Goal: Transaction & Acquisition: Purchase product/service

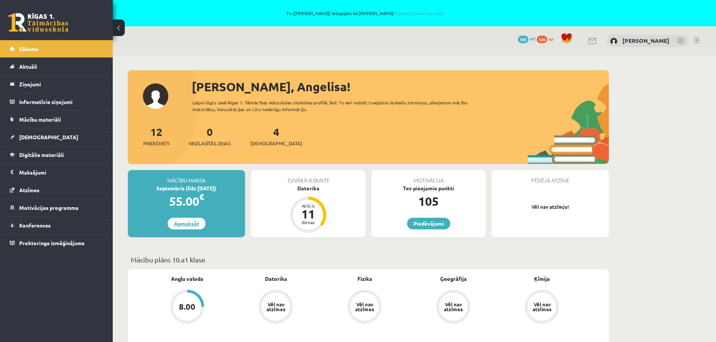
click at [185, 223] on link "Apmaksāt" at bounding box center [187, 224] width 38 height 12
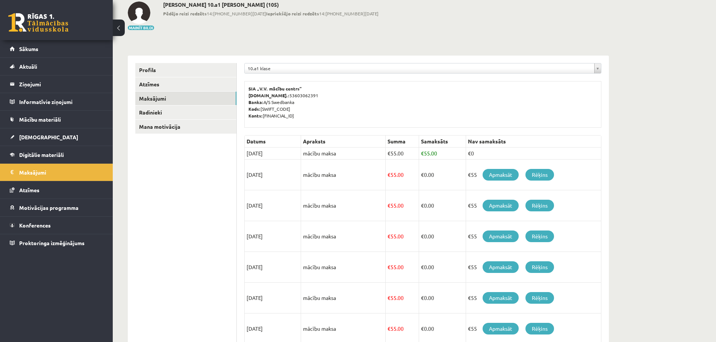
scroll to position [75, 0]
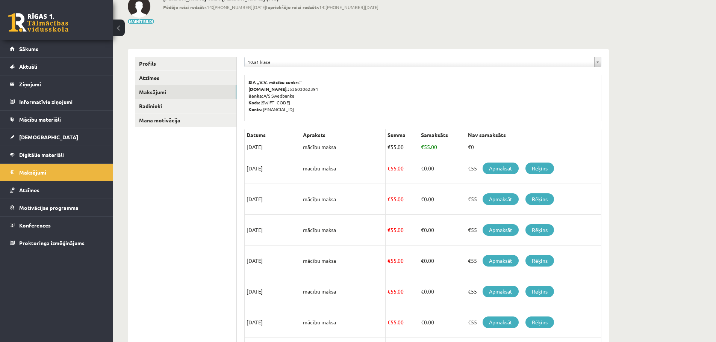
click at [502, 167] on link "Apmaksāt" at bounding box center [500, 169] width 36 height 12
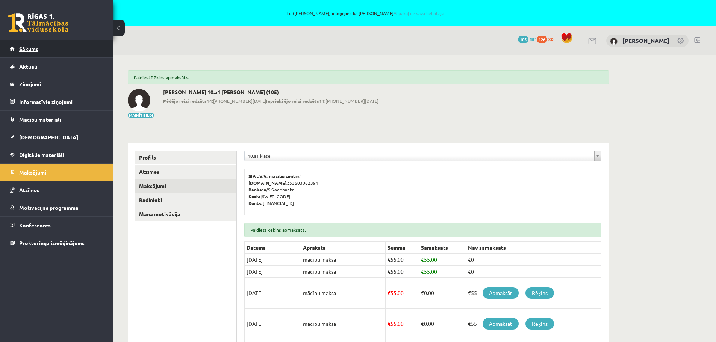
click at [30, 44] on link "Sākums" at bounding box center [57, 48] width 94 height 17
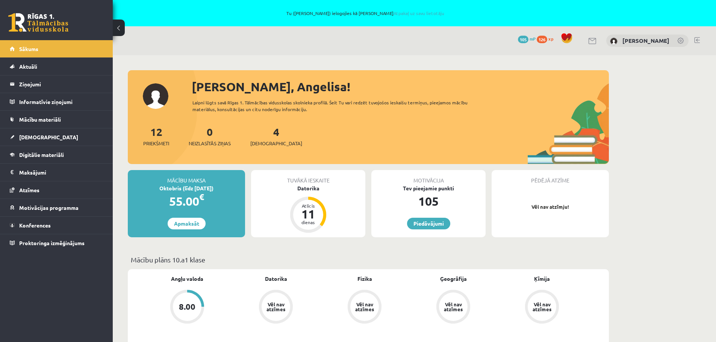
click at [195, 193] on div "55.00 €" at bounding box center [186, 201] width 117 height 18
click at [189, 220] on link "Apmaksāt" at bounding box center [187, 224] width 38 height 12
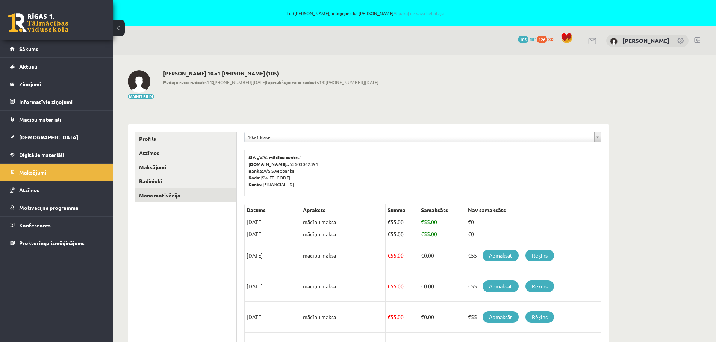
click at [161, 196] on link "Mana motivācija" at bounding box center [185, 196] width 101 height 14
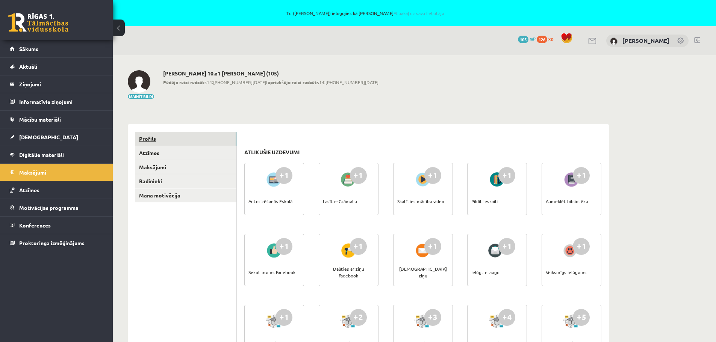
click at [143, 139] on link "Profils" at bounding box center [185, 139] width 101 height 14
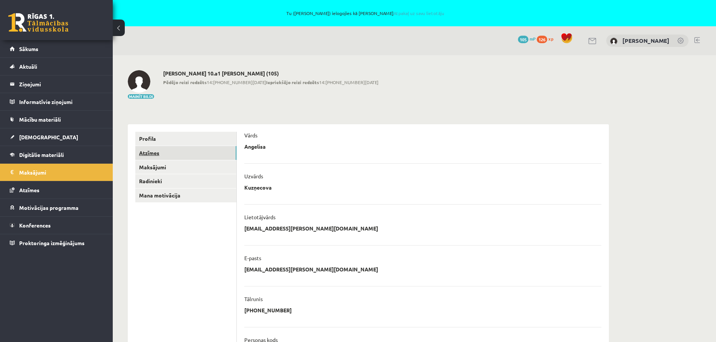
click at [153, 153] on link "Atzīmes" at bounding box center [185, 153] width 101 height 14
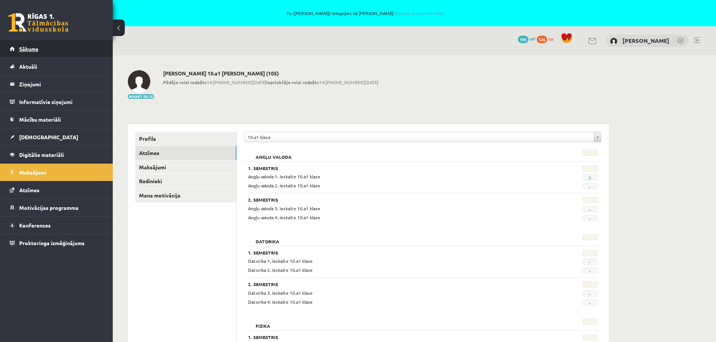
click at [35, 50] on span "Sākums" at bounding box center [28, 48] width 19 height 7
